Goal: Task Accomplishment & Management: Complete application form

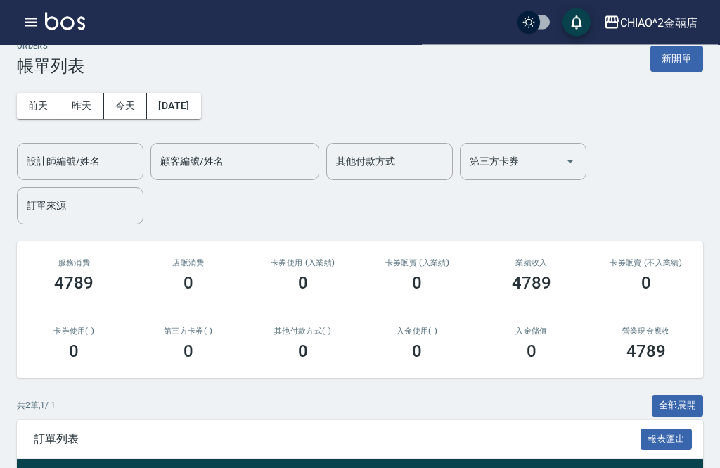
scroll to position [19, 0]
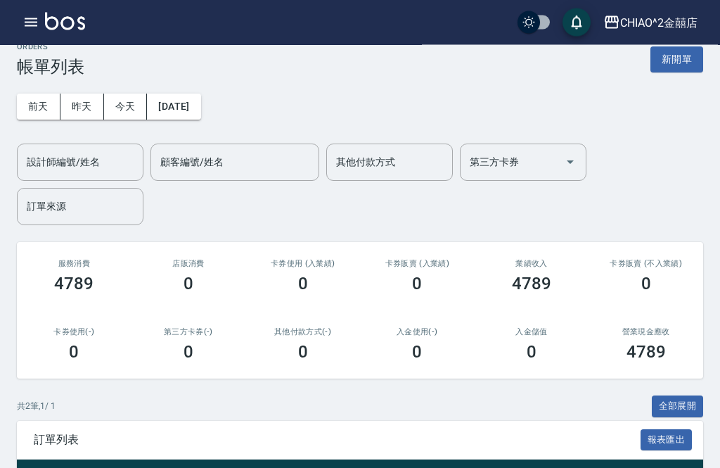
click at [686, 65] on button "新開單" at bounding box center [677, 60] width 53 height 26
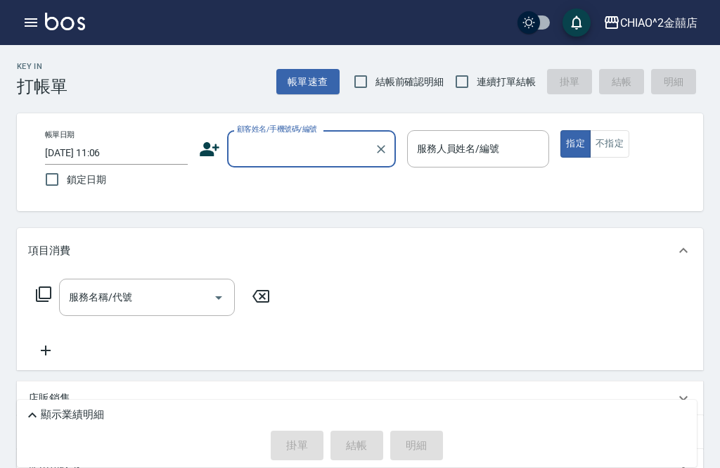
scroll to position [0, -1]
click at [325, 81] on button "帳單速查" at bounding box center [307, 82] width 63 height 26
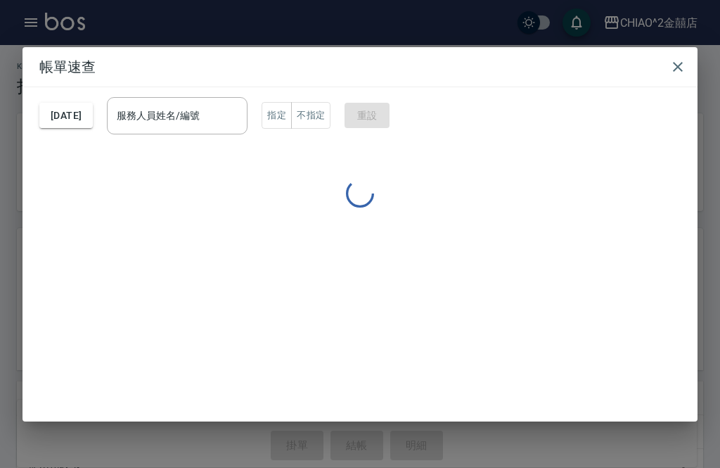
scroll to position [0, 0]
click at [102, 129] on div "[DATE] 服務人員姓名/編號 服務人員姓名/編號 指定 不指定 重設 無資料" at bounding box center [360, 254] width 675 height 334
click at [93, 109] on button "[DATE]" at bounding box center [65, 116] width 53 height 26
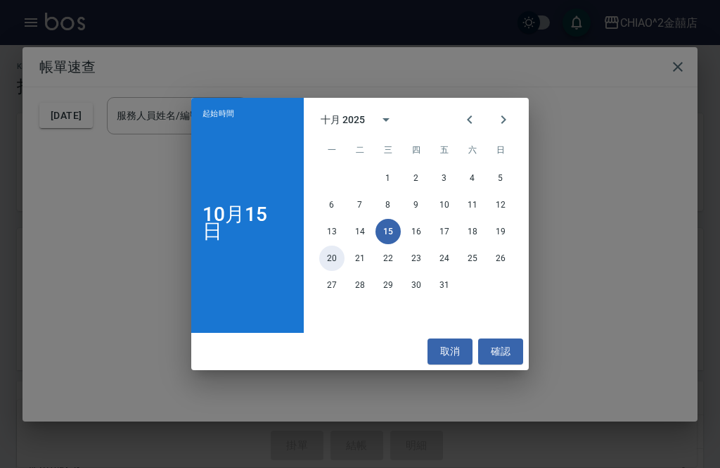
click at [333, 250] on button "20" at bounding box center [331, 257] width 25 height 25
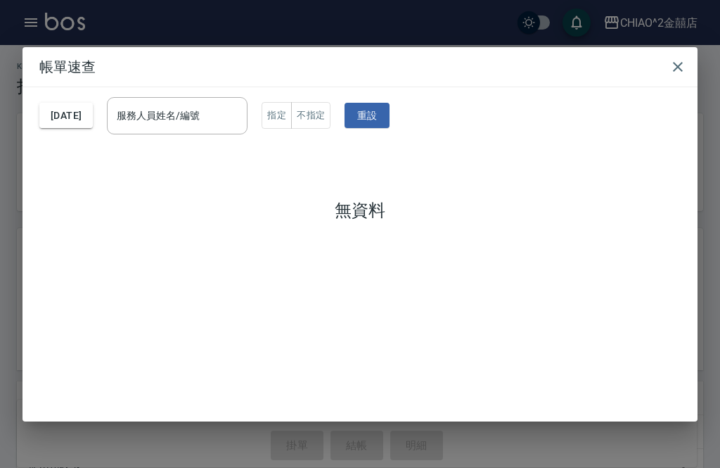
click at [75, 120] on div "[DATE] 服務人員姓名/編號 服務人員姓名/編號 指定 不指定 重設" at bounding box center [359, 115] width 641 height 57
click at [64, 127] on div "[DATE] 服務人員姓名/編號 服務人員姓名/編號 指定 不指定 重設 無資料" at bounding box center [360, 254] width 675 height 334
click at [64, 126] on div "[DATE] 服務人員姓名/編號 服務人員姓名/編號 指定 不指定 重設 無資料" at bounding box center [360, 254] width 675 height 334
click at [93, 103] on button "[DATE]" at bounding box center [65, 116] width 53 height 26
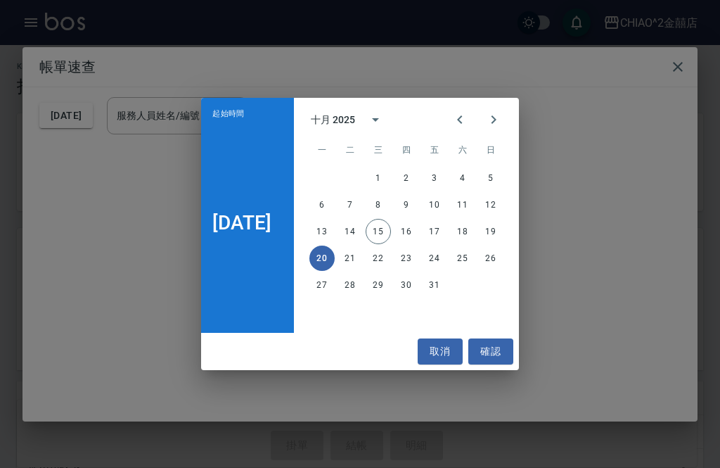
click at [99, 97] on div "起始時間 [DATE] 十月 2025 一 二 三 四 五 六 日 1 2 3 4 5 6 7 8 9 10 11 12 13 14 15 16 17 18 …" at bounding box center [360, 234] width 720 height 468
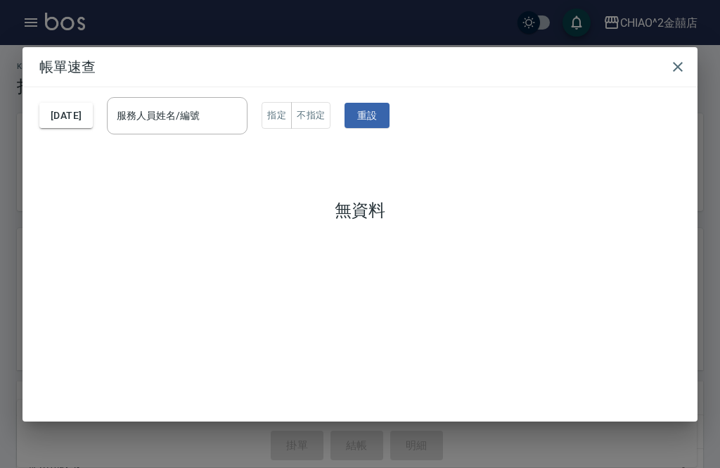
click at [67, 108] on button "[DATE]" at bounding box center [65, 116] width 53 height 26
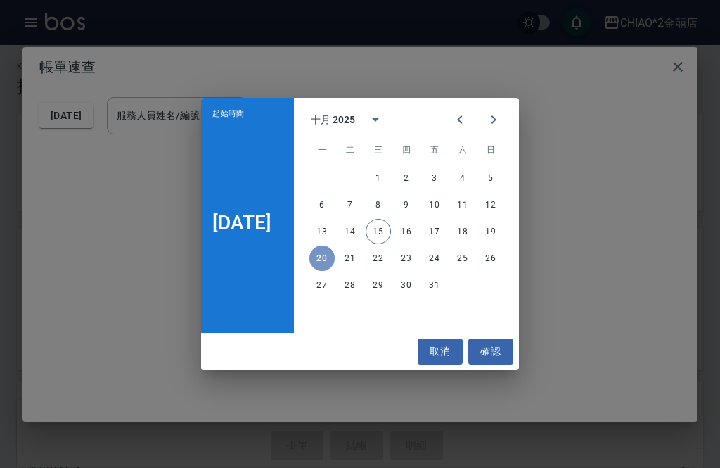
click at [333, 249] on button "20" at bounding box center [321, 257] width 25 height 25
click at [335, 240] on button "13" at bounding box center [321, 231] width 25 height 25
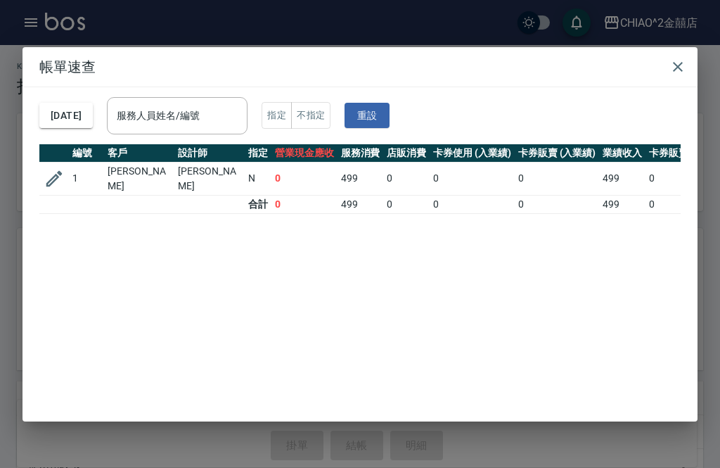
click at [92, 105] on button "[DATE]" at bounding box center [65, 116] width 53 height 26
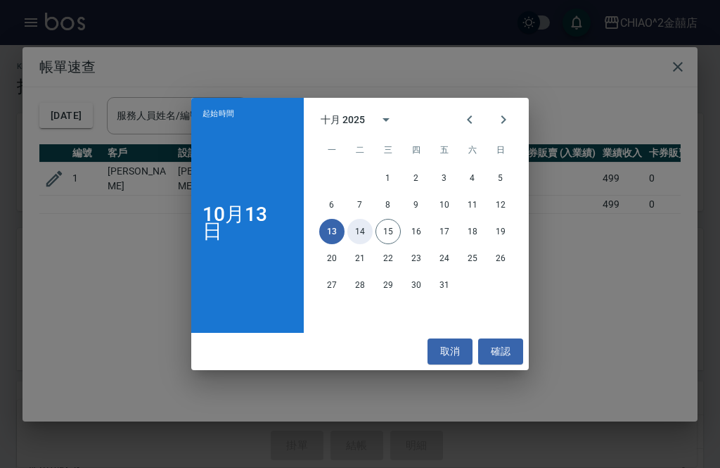
click at [370, 236] on button "14" at bounding box center [359, 231] width 25 height 25
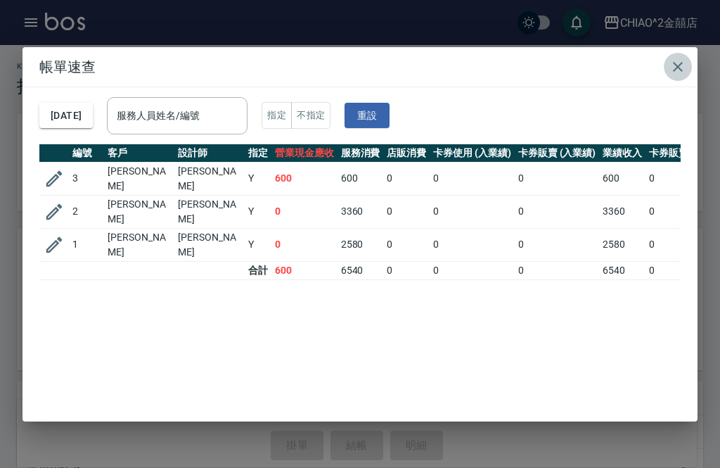
click at [688, 53] on button "button" at bounding box center [678, 67] width 28 height 28
